Goal: Task Accomplishment & Management: Manage account settings

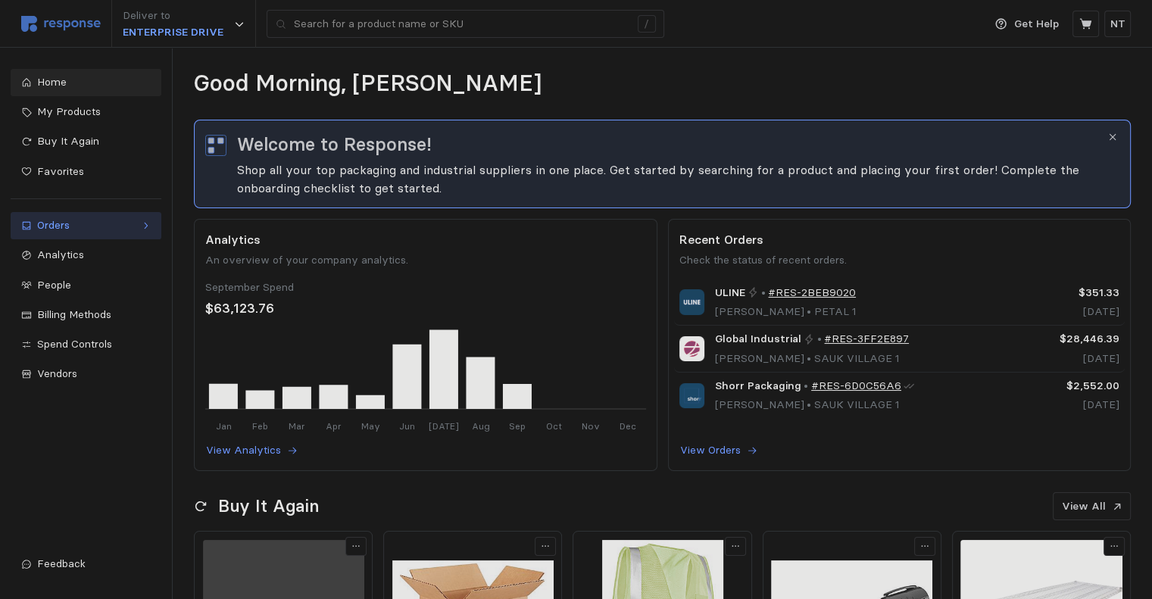
click at [70, 228] on div "Orders" at bounding box center [86, 225] width 98 height 17
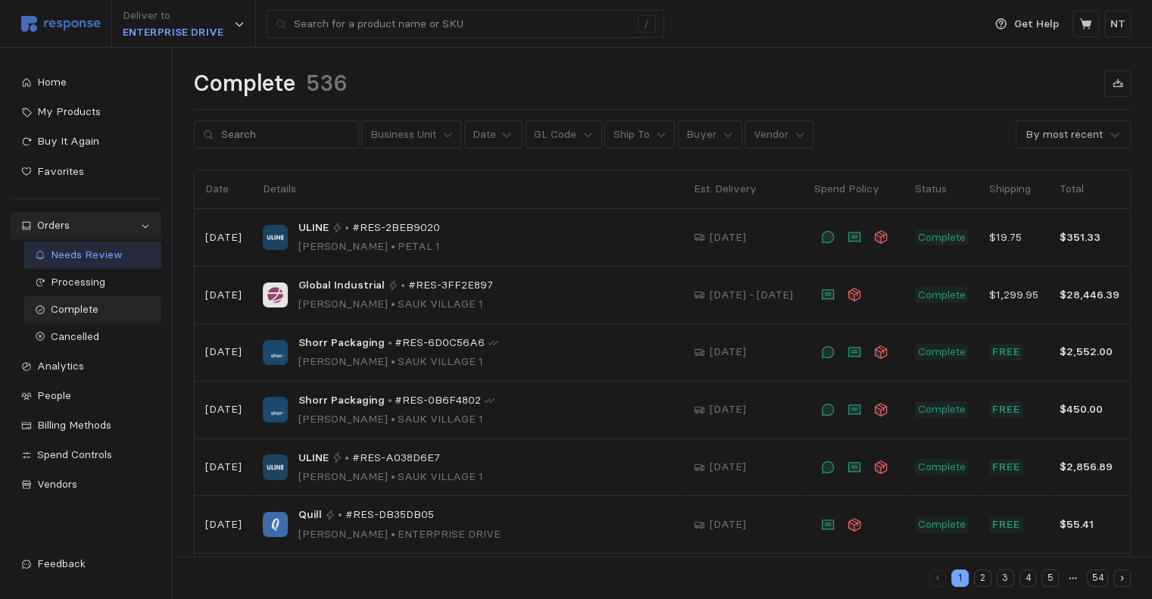
click at [76, 257] on span "Needs Review" at bounding box center [87, 255] width 72 height 14
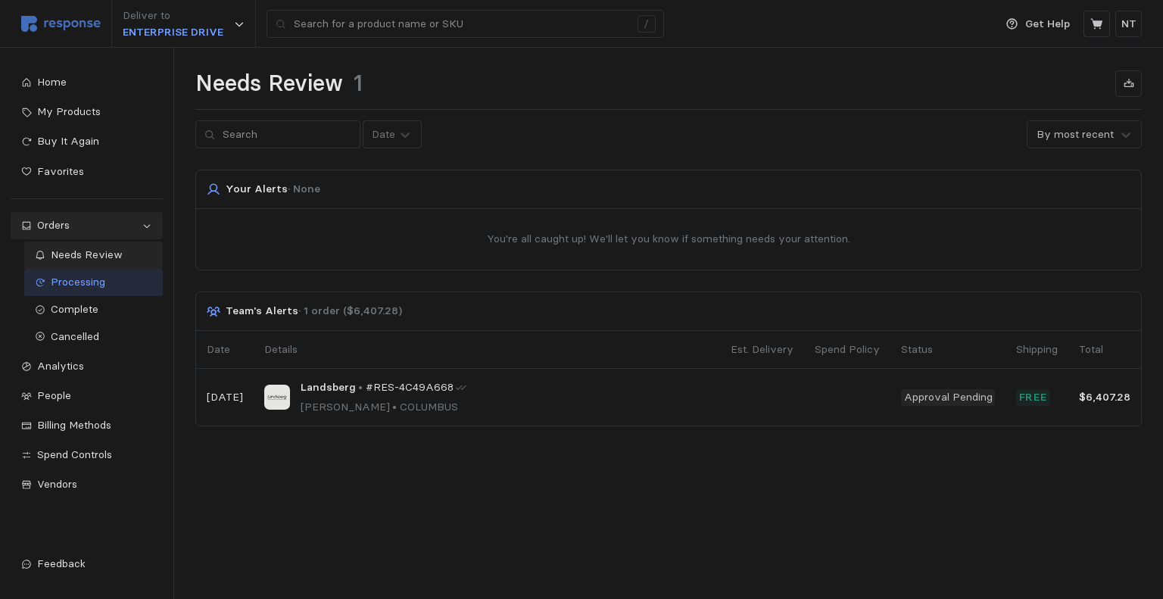
click at [74, 280] on span "Processing" at bounding box center [78, 282] width 55 height 14
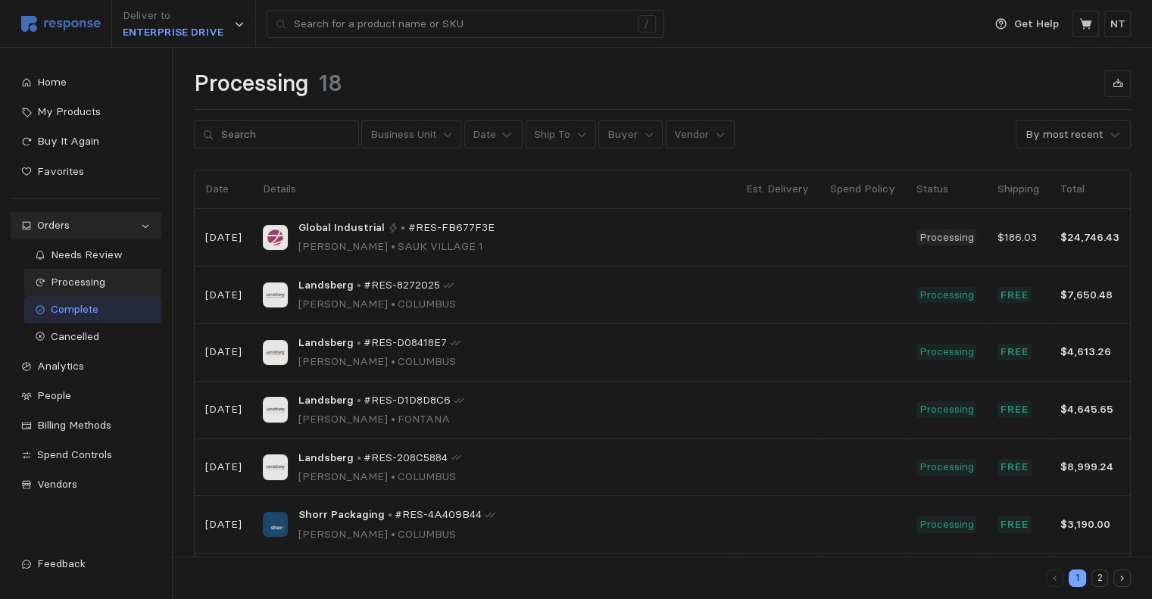
click at [78, 305] on span "Complete" at bounding box center [75, 309] width 48 height 14
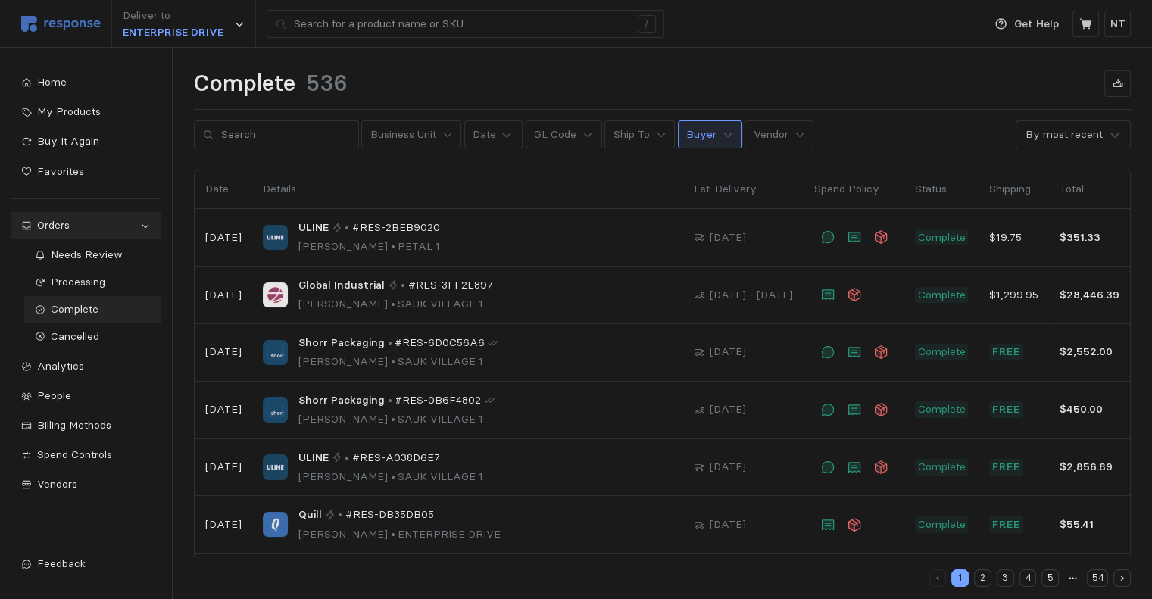
click at [691, 141] on p "Buyer" at bounding box center [701, 134] width 30 height 17
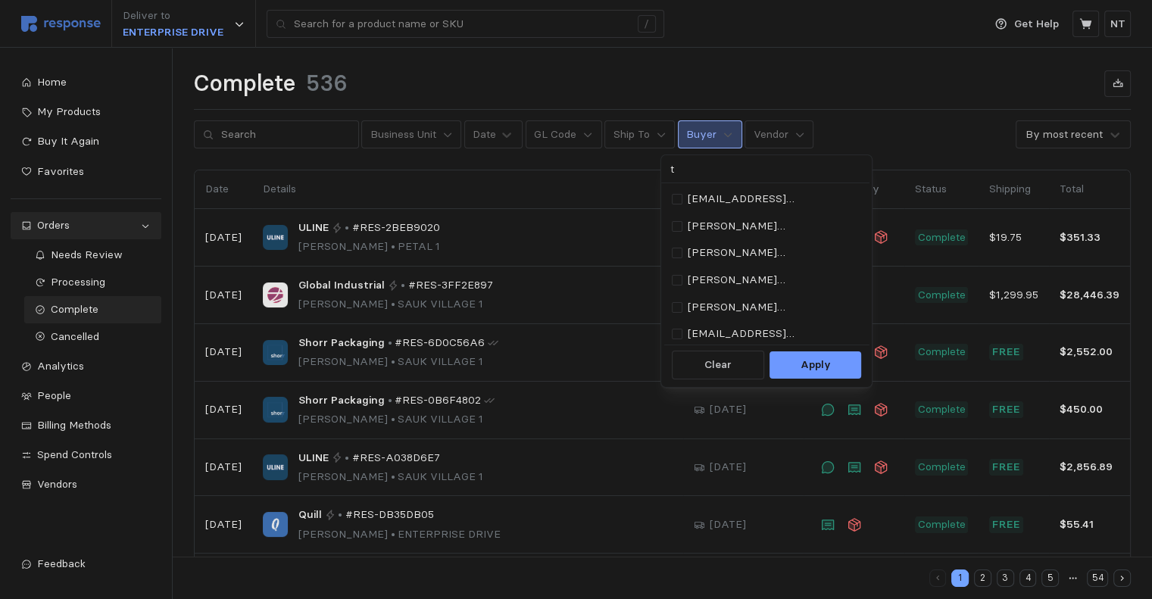
type input "ty"
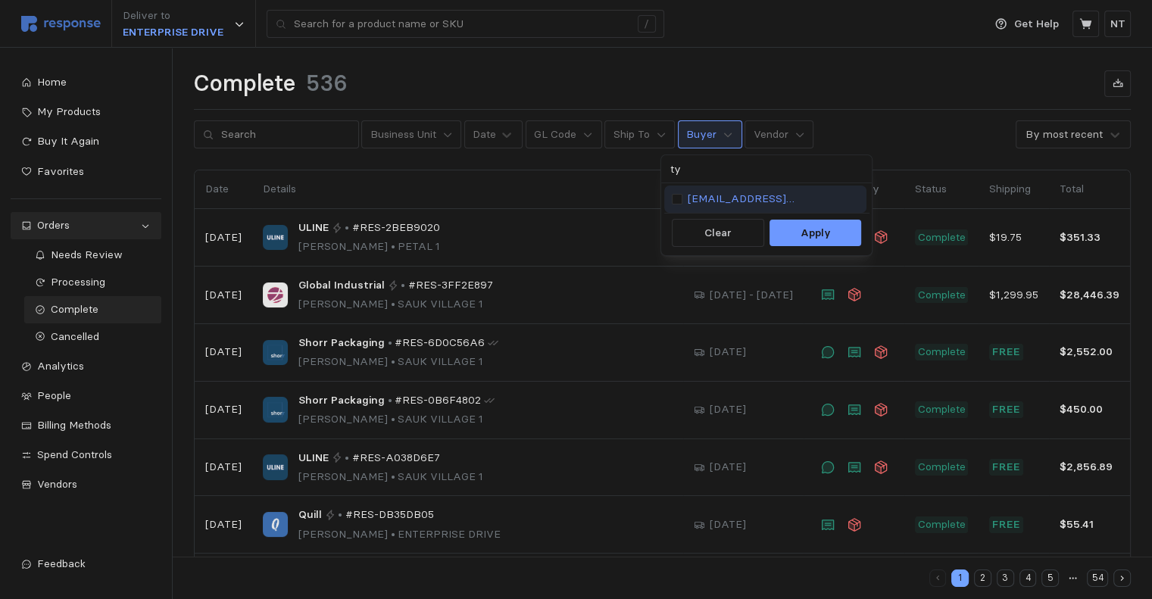
click at [699, 198] on p "[EMAIL_ADDRESS][DOMAIN_NAME]" at bounding box center [773, 199] width 171 height 17
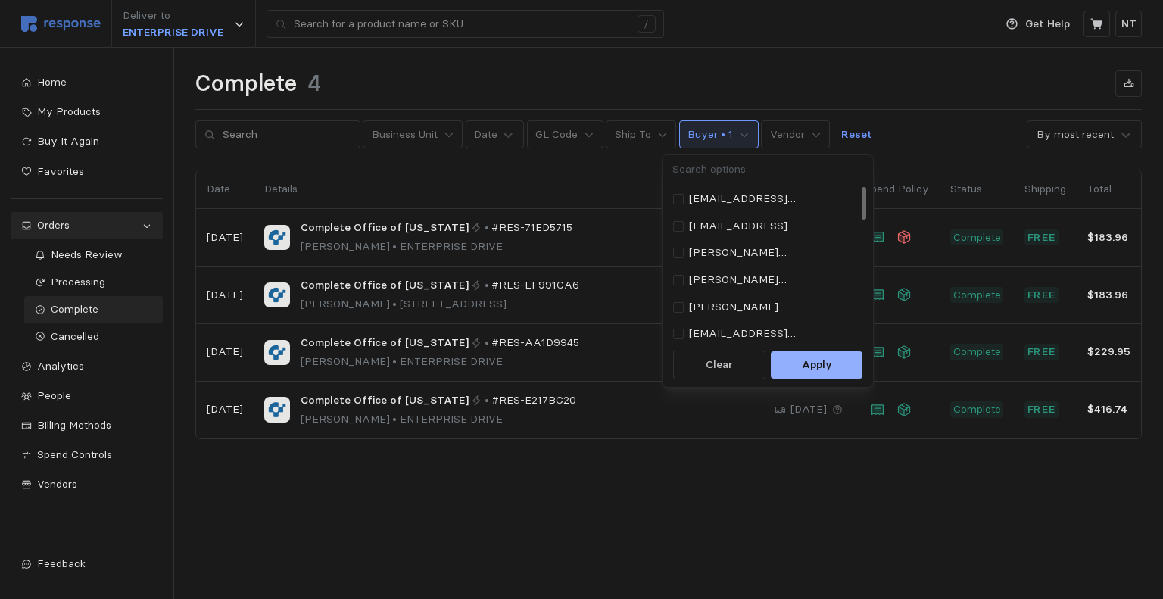
click at [818, 360] on p "Apply" at bounding box center [817, 365] width 30 height 17
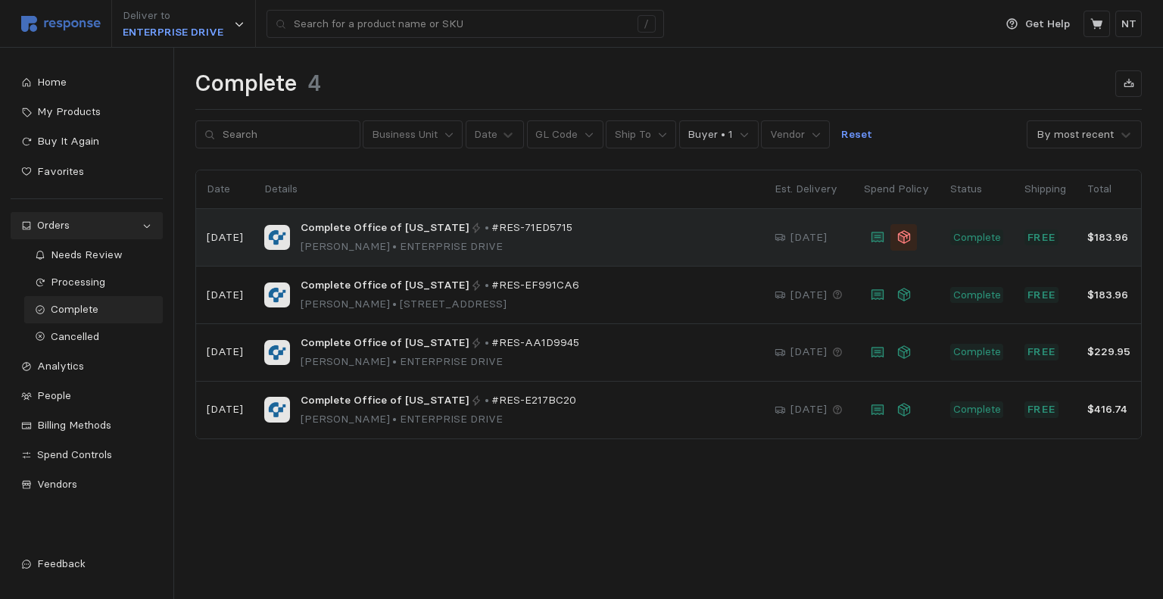
click at [876, 236] on icon at bounding box center [904, 236] width 15 height 15
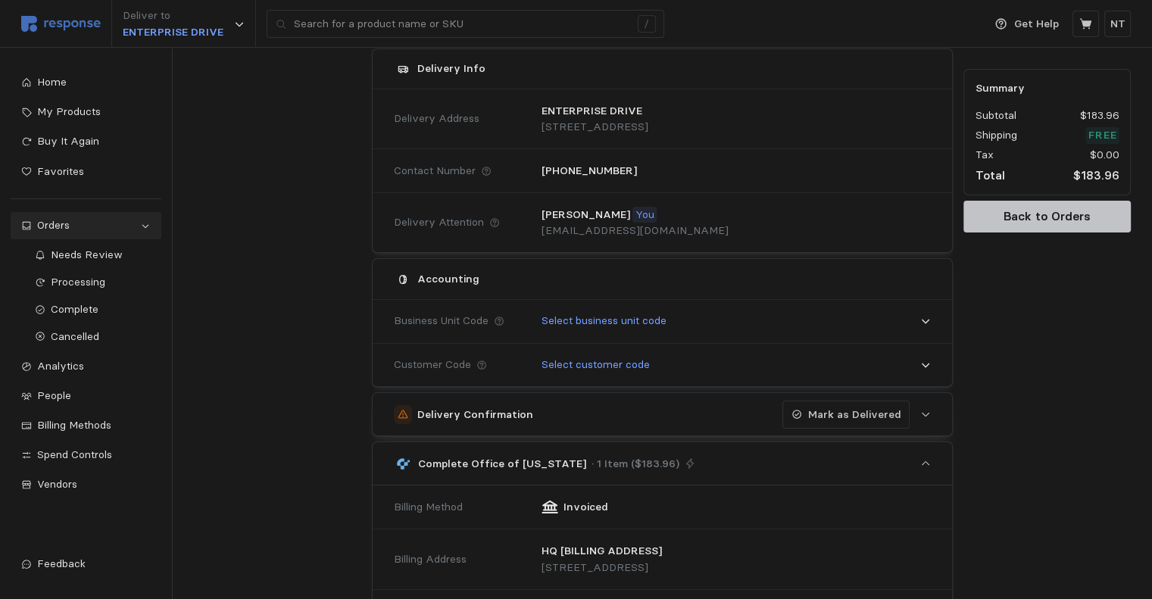
scroll to position [173, 0]
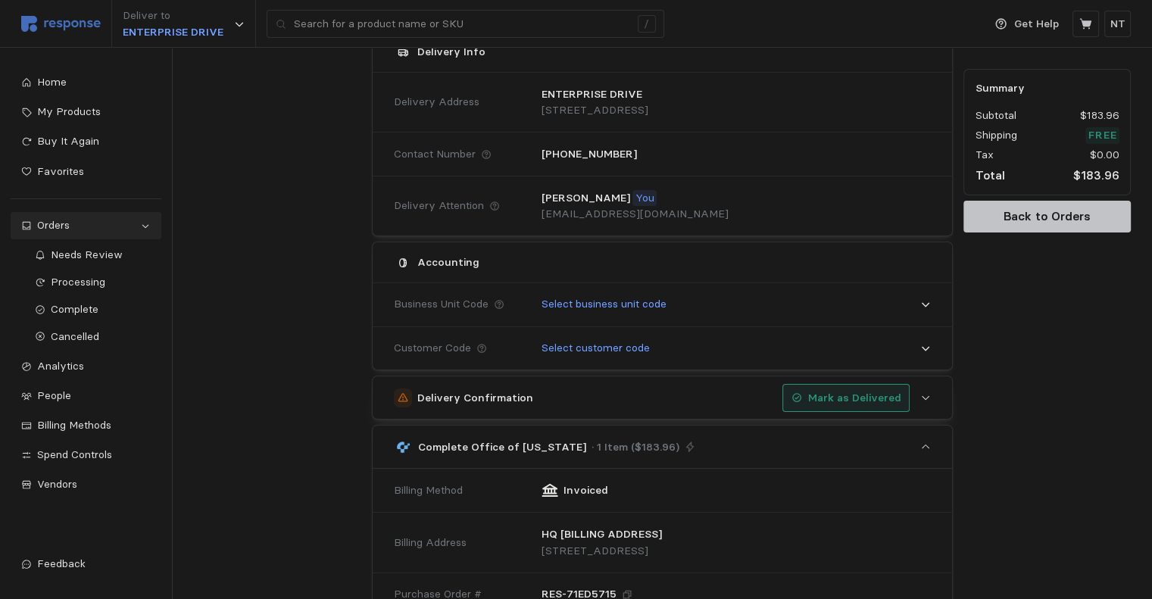
click at [873, 398] on p "Mark as Delivered" at bounding box center [854, 398] width 93 height 17
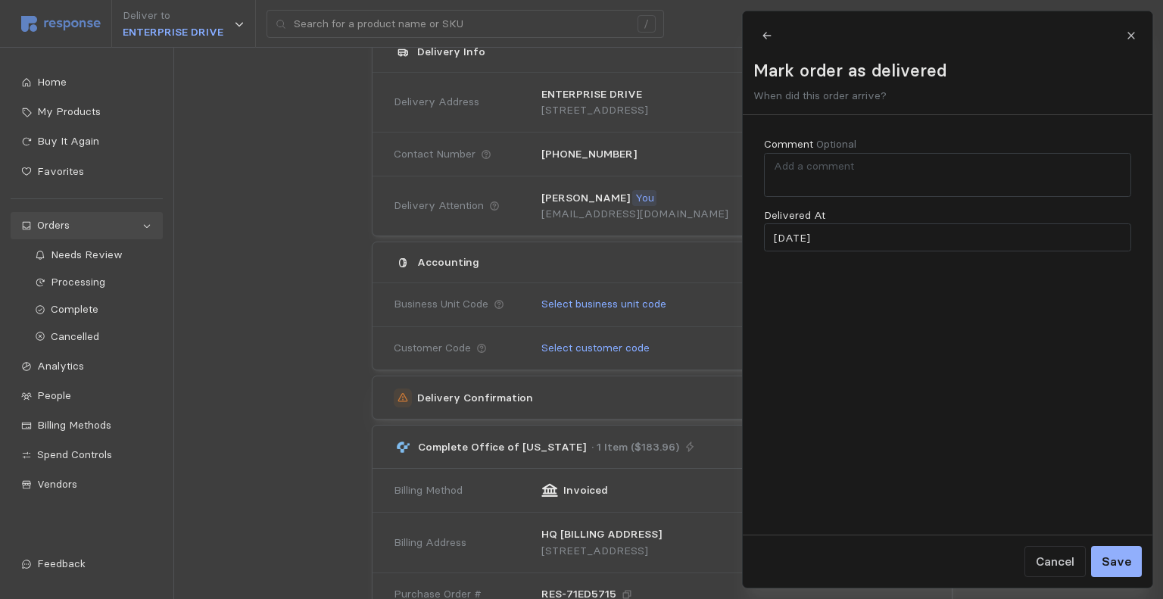
click at [876, 560] on p "Save" at bounding box center [1116, 561] width 30 height 19
